Goal: Task Accomplishment & Management: Complete application form

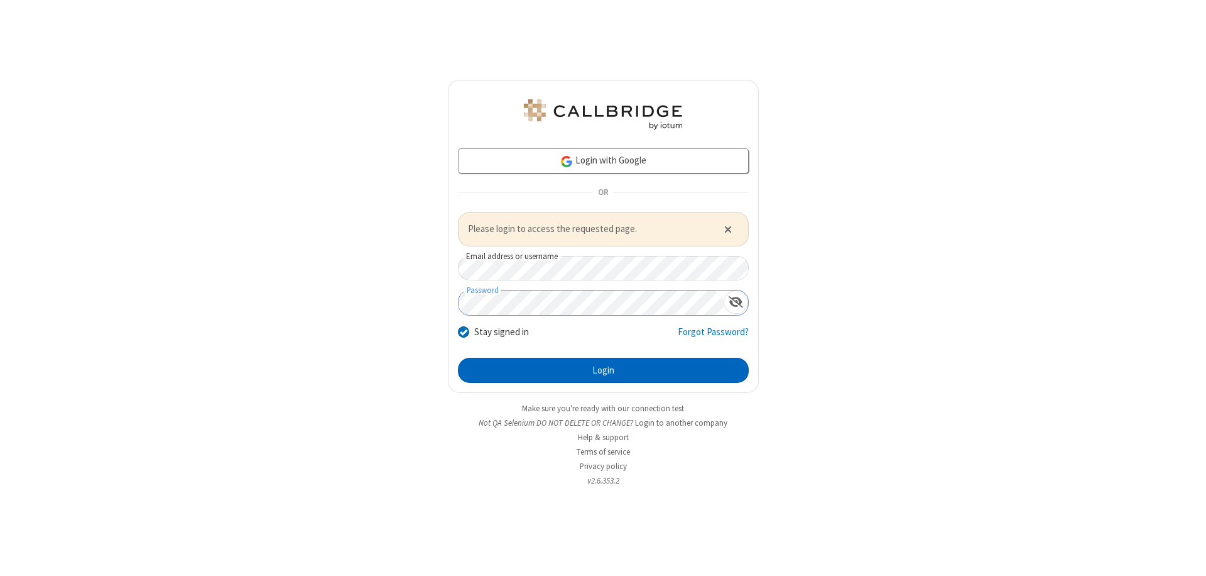
click at [603, 369] on button "Login" at bounding box center [603, 370] width 291 height 25
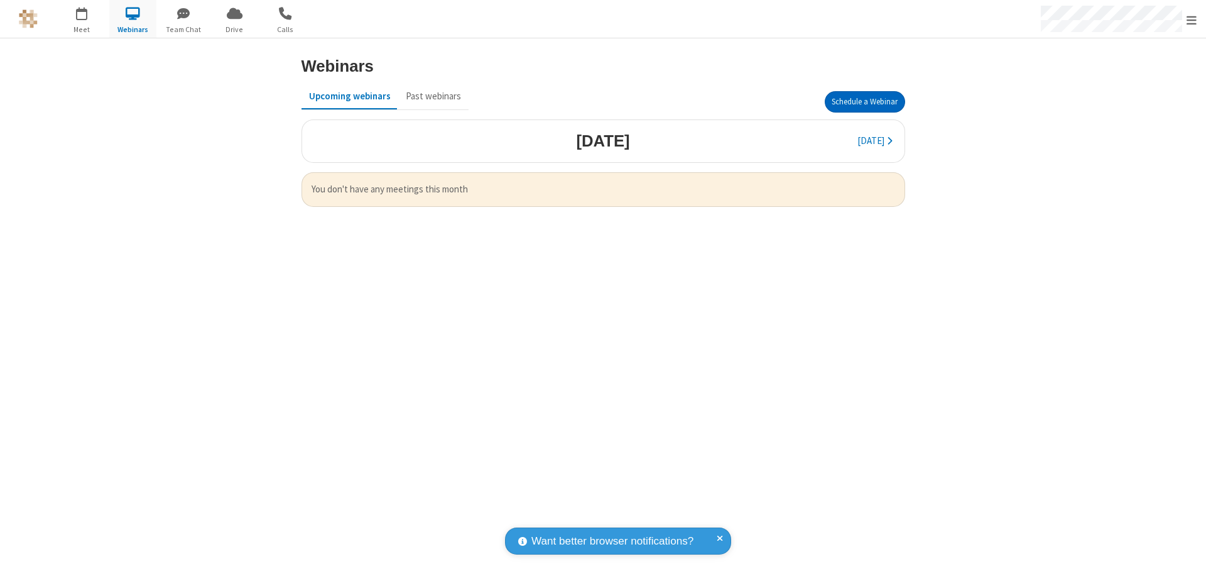
click at [865, 102] on button "Schedule a Webinar" at bounding box center [865, 101] width 80 height 21
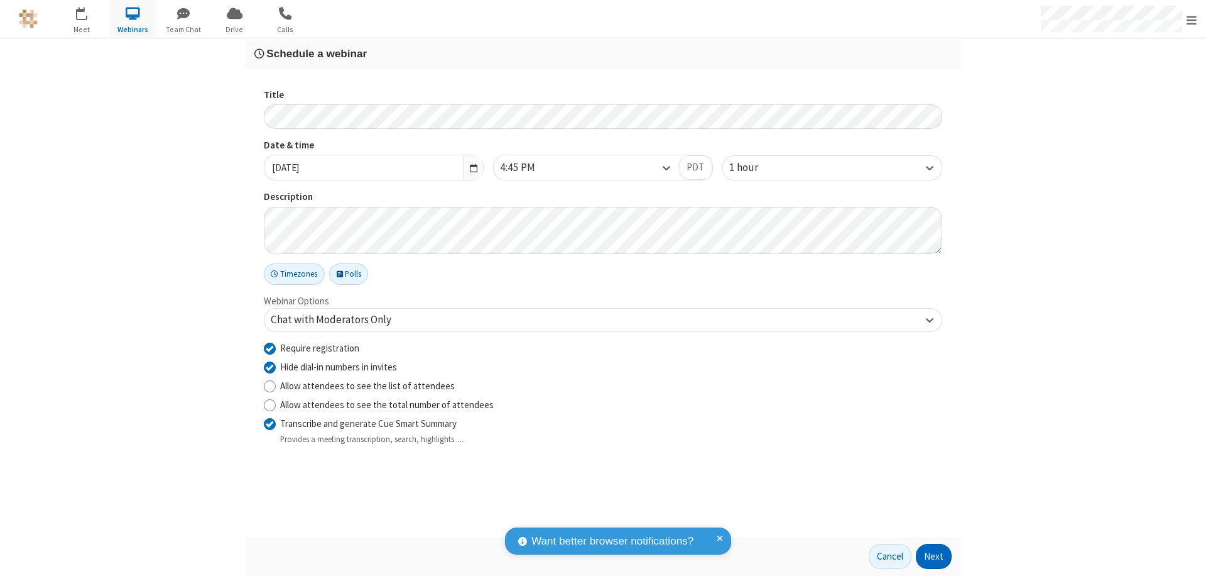
click at [934, 556] on button "Next" at bounding box center [934, 555] width 36 height 25
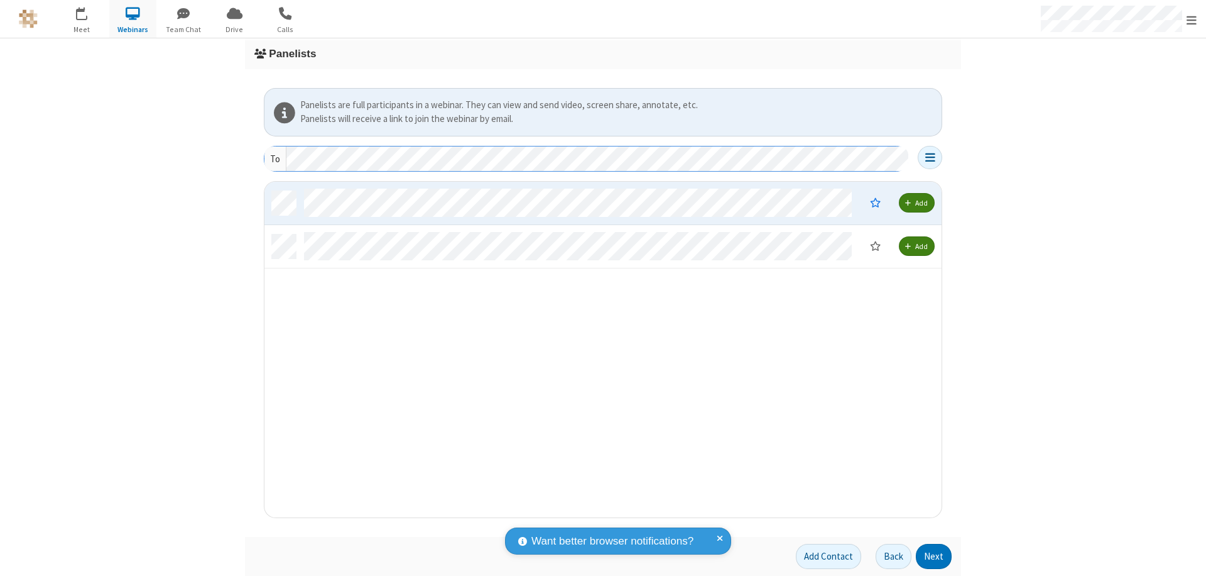
scroll to position [326, 668]
click at [934, 556] on button "Next" at bounding box center [934, 555] width 36 height 25
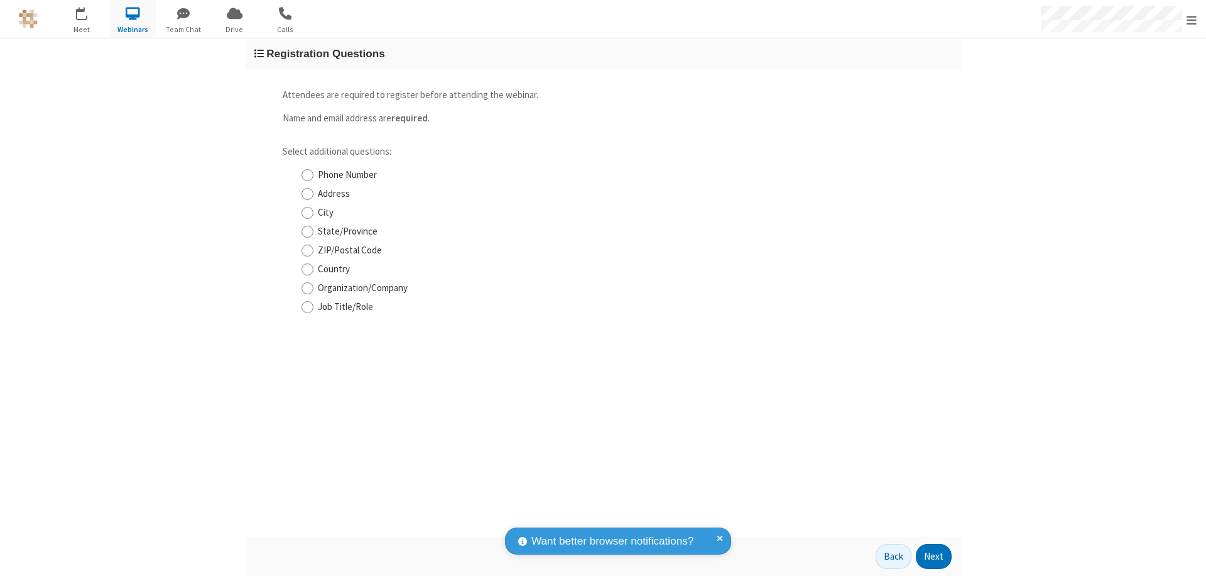
click at [307, 175] on input "Phone Number" at bounding box center [308, 174] width 12 height 13
checkbox input "true"
click at [934, 556] on button "Next" at bounding box center [934, 555] width 36 height 25
